Goal: Information Seeking & Learning: Learn about a topic

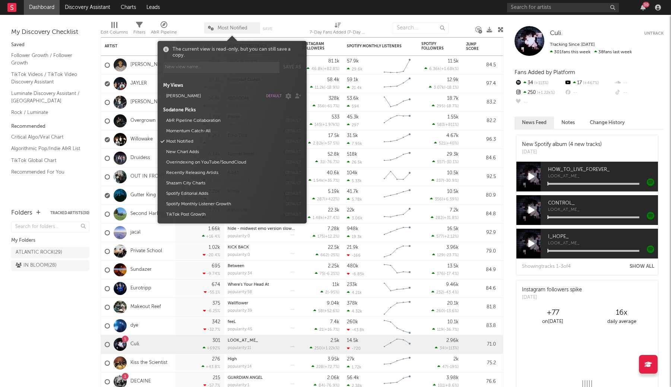
click at [215, 29] on span "Most Notified" at bounding box center [232, 27] width 56 height 11
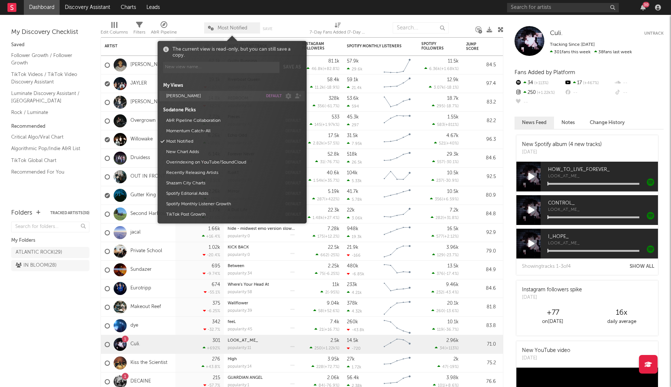
click at [269, 97] on button "default" at bounding box center [274, 96] width 16 height 4
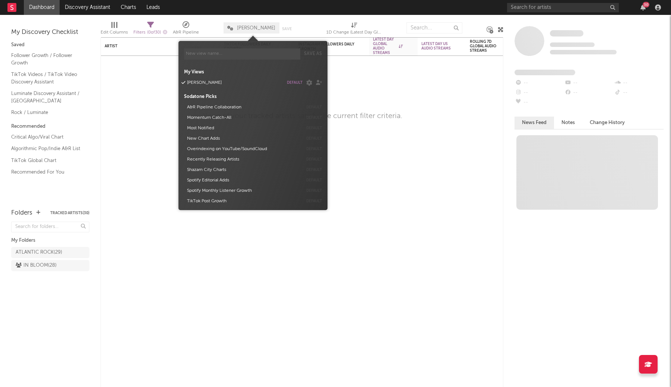
click at [235, 8] on nav "Dashboard Discovery Assistant Charts Leads 30" at bounding box center [335, 7] width 671 height 15
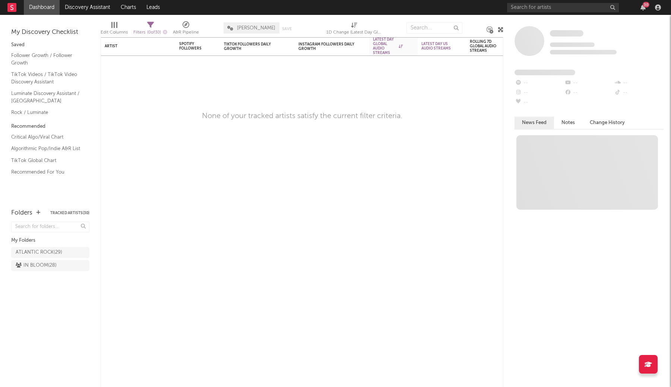
click at [63, 213] on button "Tracked Artists ( 30 )" at bounding box center [69, 213] width 39 height 4
click at [540, 9] on input "text" at bounding box center [563, 7] width 112 height 9
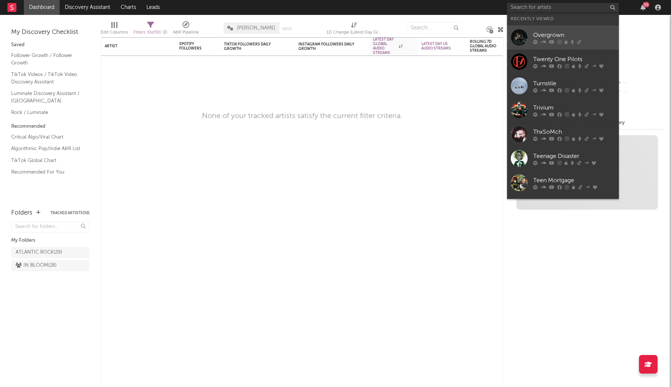
click at [545, 34] on div "Overgrown" at bounding box center [574, 35] width 82 height 9
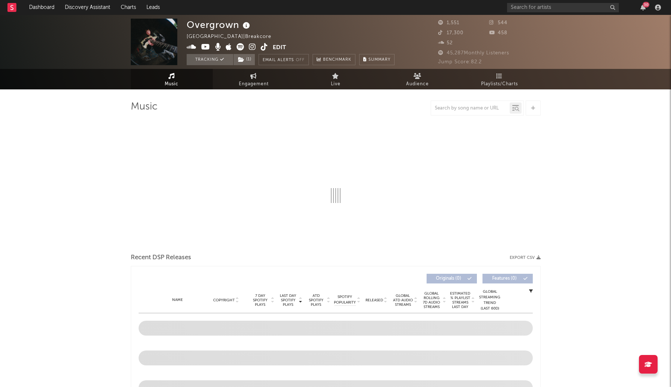
select select "1w"
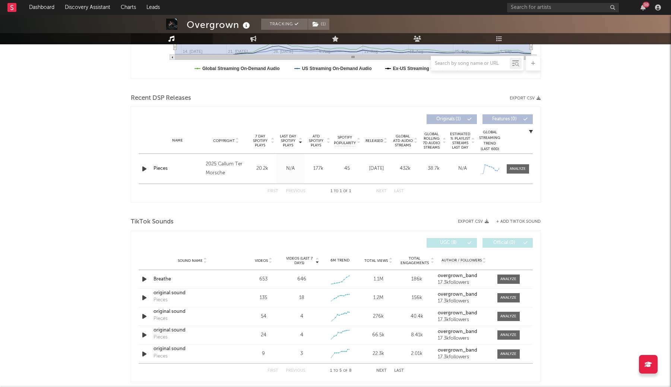
scroll to position [218, 0]
click at [526, 169] on div at bounding box center [518, 169] width 16 height 6
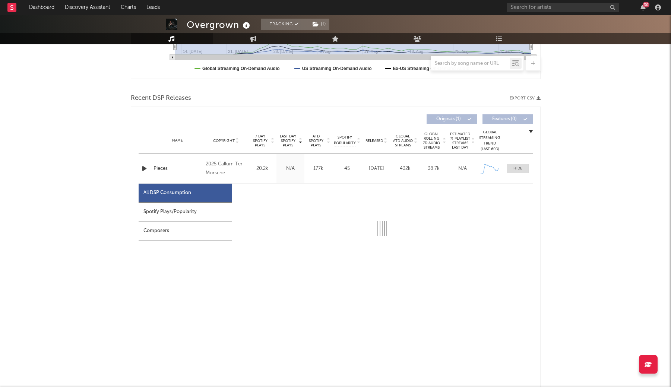
scroll to position [274, 0]
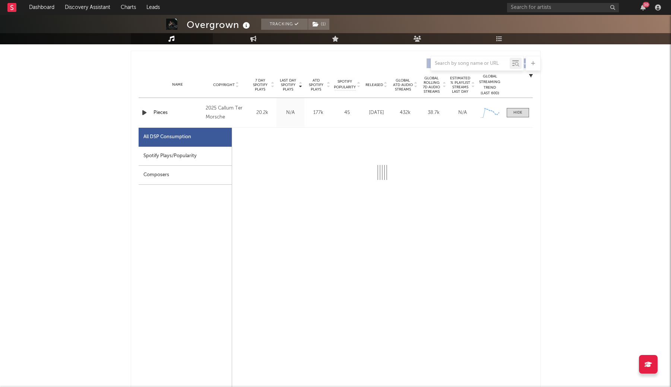
select select "1w"
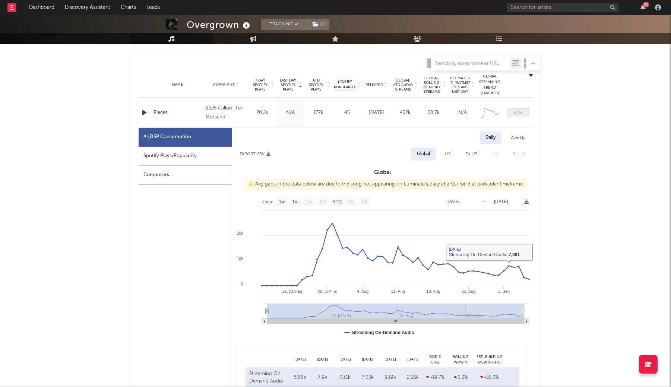
click at [518, 113] on div at bounding box center [518, 113] width 9 height 6
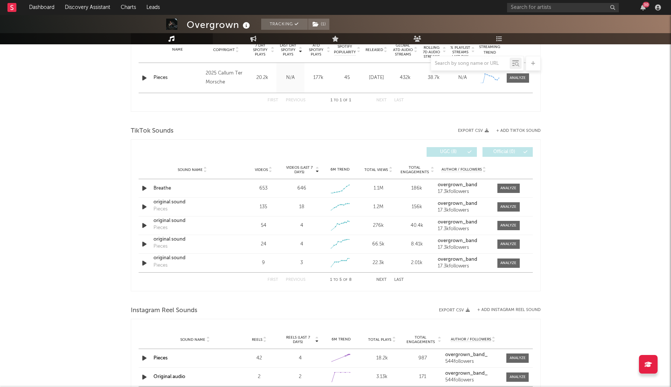
scroll to position [316, 0]
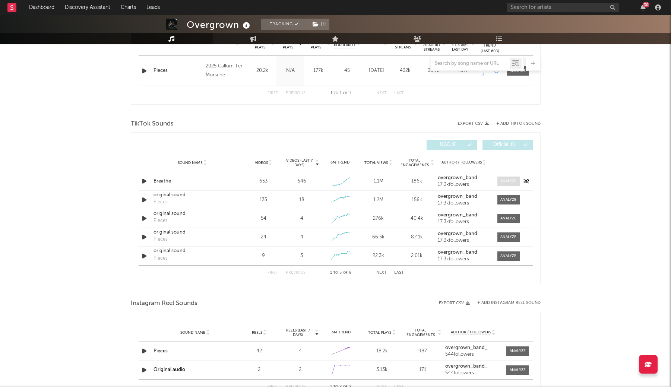
click at [517, 182] on div at bounding box center [509, 182] width 16 height 6
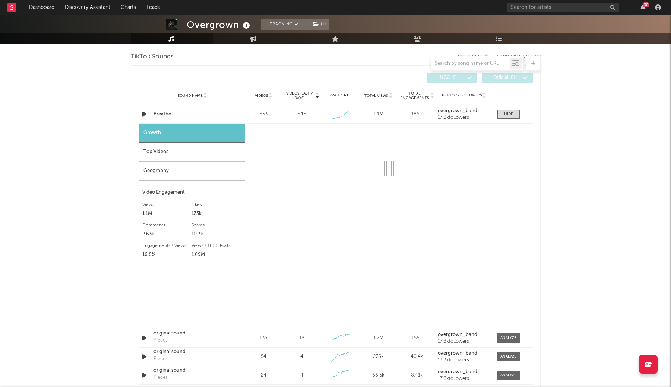
scroll to position [385, 0]
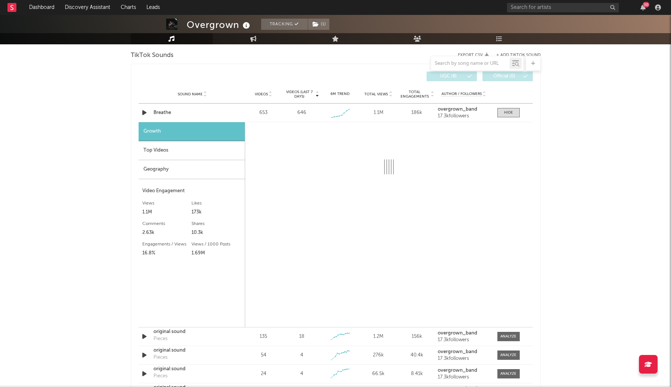
select select "1w"
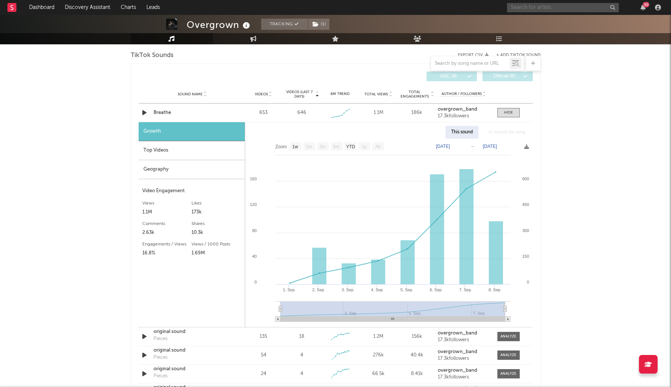
click at [553, 8] on input "text" at bounding box center [563, 7] width 112 height 9
click at [256, 41] on icon at bounding box center [253, 39] width 6 height 6
select select "1w"
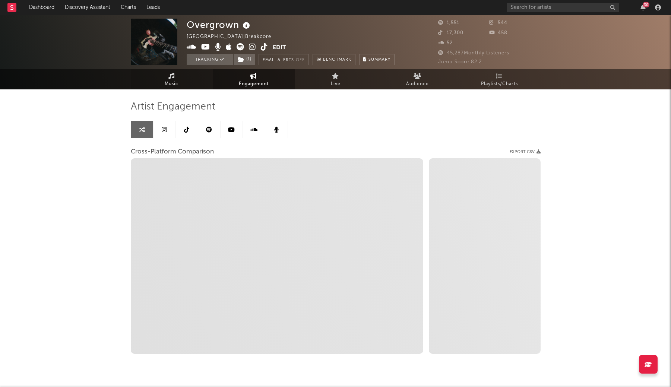
select select "1m"
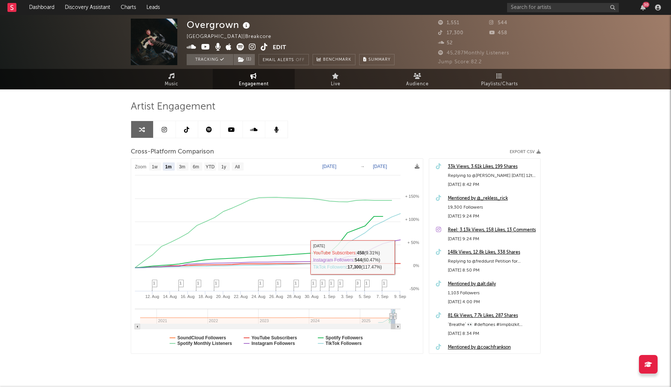
click at [479, 198] on div "Mentioned by @_rekless_rick" at bounding box center [492, 198] width 89 height 9
